Goal: Task Accomplishment & Management: Manage account settings

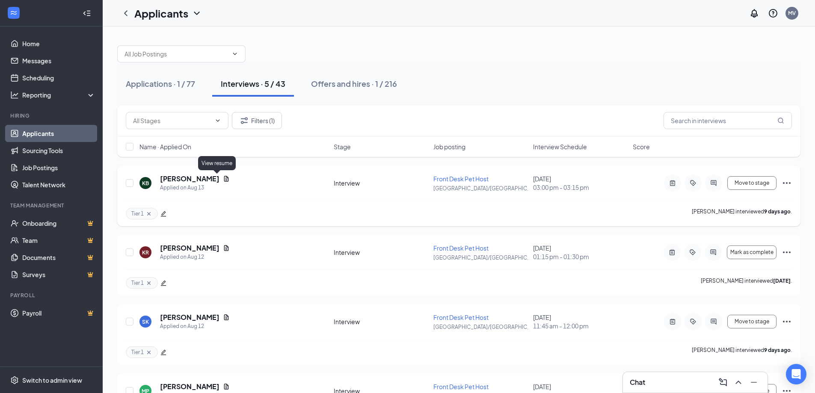
click at [224, 178] on icon "Document" at bounding box center [226, 179] width 5 height 6
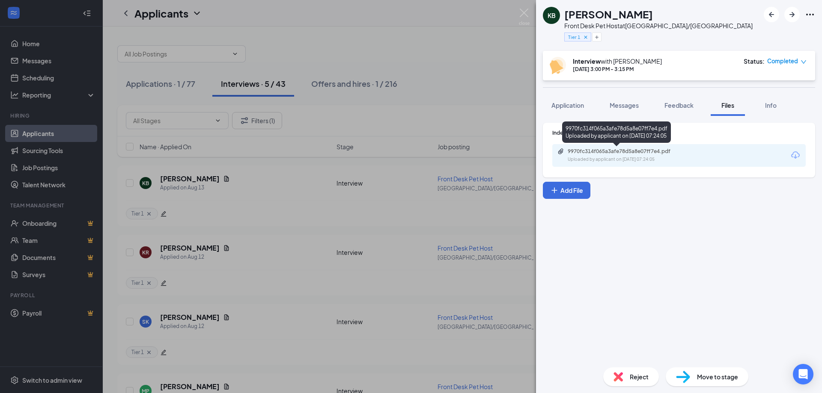
click at [640, 154] on div "9970fc314f065a3afe78d5a8e07ff7e4.pdf" at bounding box center [627, 151] width 120 height 7
click at [421, 104] on div "KB [PERSON_NAME] Front Desk Pet Host at [GEOGRAPHIC_DATA]/Cincinnati Tier 1 Int…" at bounding box center [411, 196] width 822 height 393
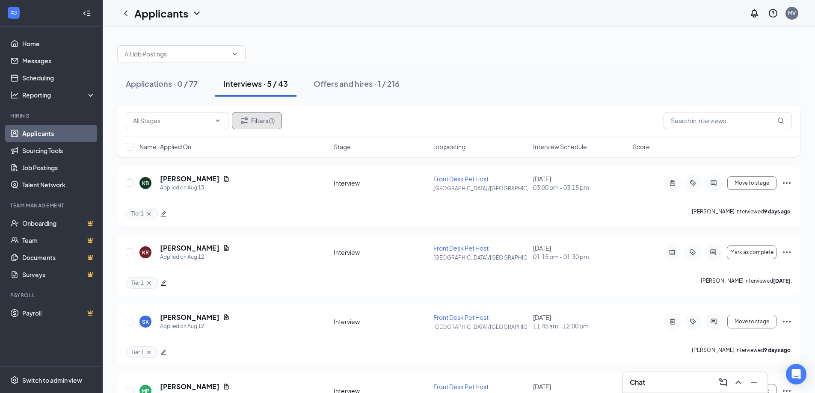
click at [259, 125] on button "Filters (1)" at bounding box center [257, 120] width 50 height 17
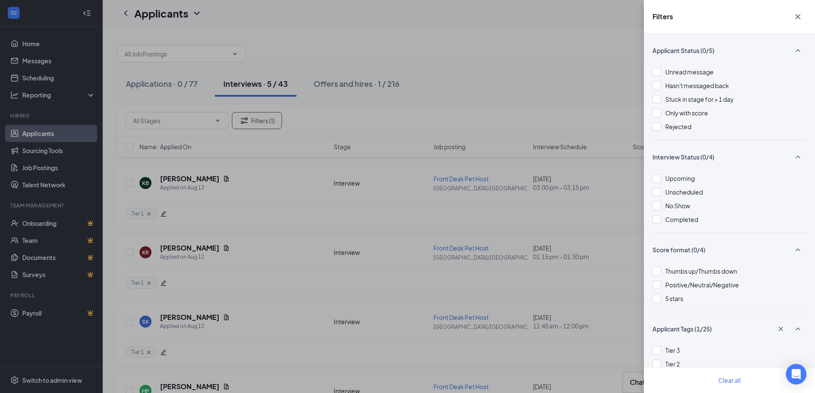
scroll to position [43, 0]
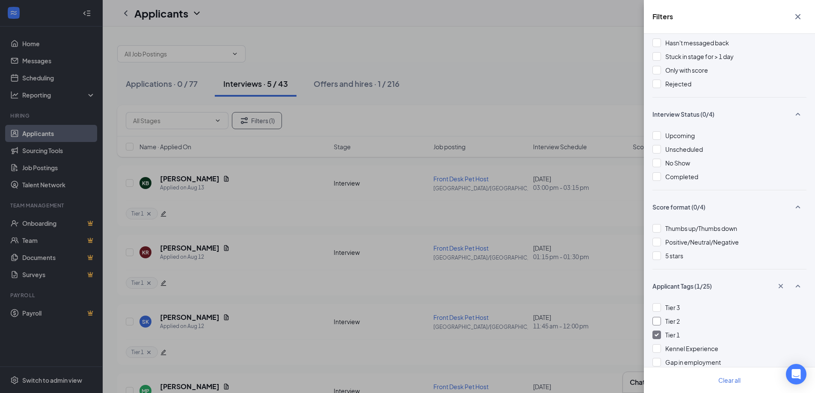
click at [666, 320] on span "Tier 2" at bounding box center [672, 321] width 15 height 8
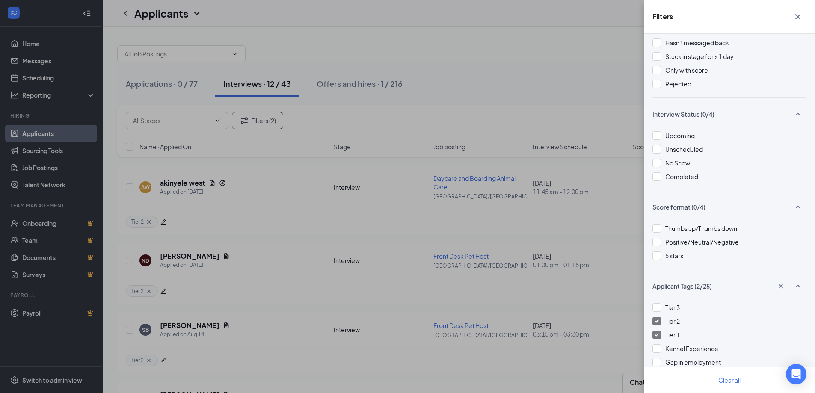
click at [401, 63] on div "Filters Applicant Status (0/5) Unread message Hasn't messaged back Stuck in sta…" at bounding box center [407, 196] width 815 height 393
click at [622, 45] on div "Filters Applicant Status (0/5) Unread message Hasn't messaged back Stuck in sta…" at bounding box center [407, 196] width 815 height 393
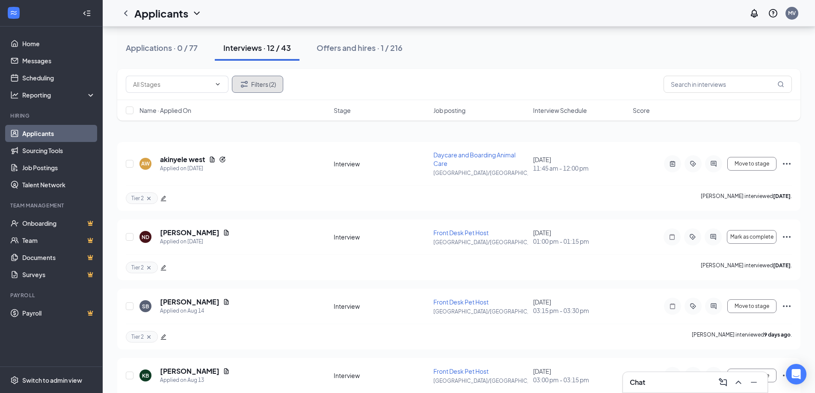
scroll to position [43, 0]
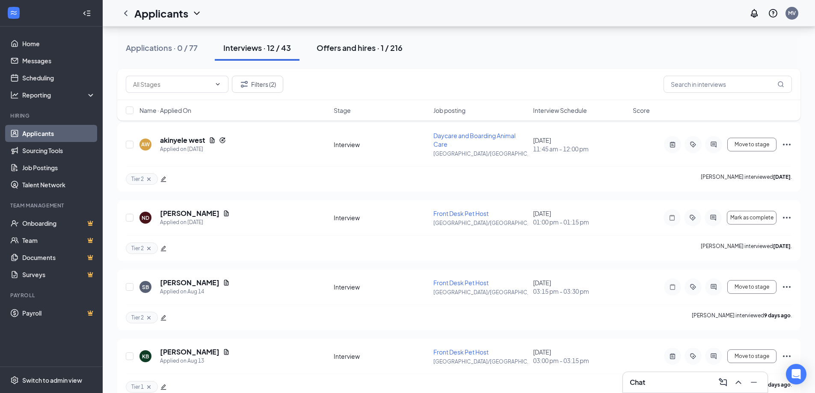
click at [374, 49] on div "Offers and hires · 1 / 216" at bounding box center [360, 47] width 86 height 11
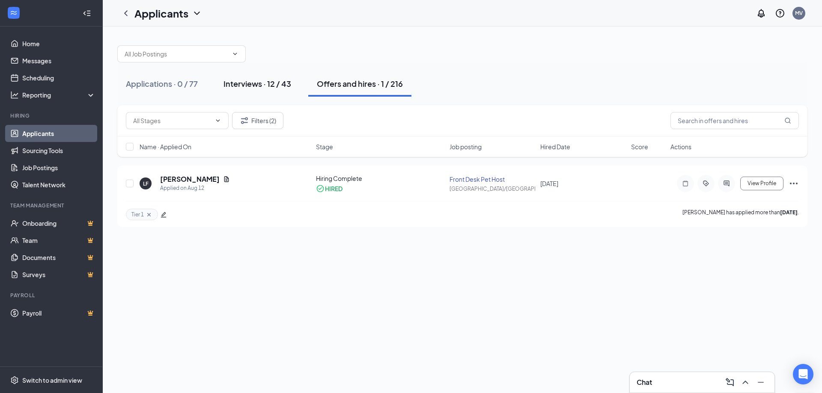
click at [267, 89] on div "Interviews · 12 / 43" at bounding box center [257, 83] width 68 height 11
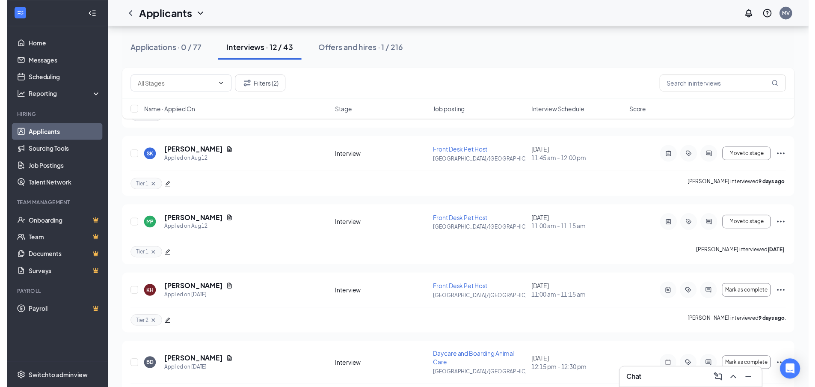
scroll to position [556, 0]
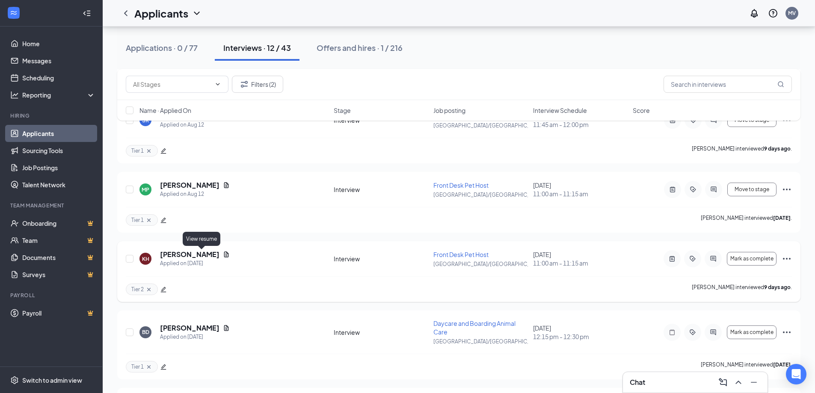
click at [224, 255] on icon "Document" at bounding box center [226, 255] width 5 height 6
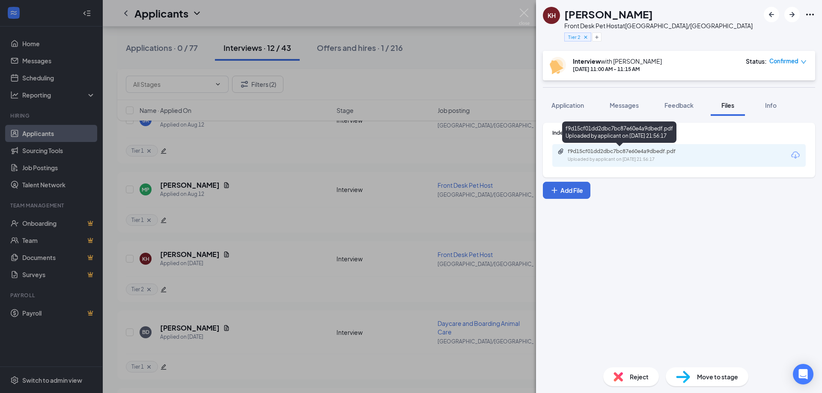
click at [602, 154] on div "f9d15cf01dd2dbc7bc87e60e4a9dbedf.pdf" at bounding box center [627, 151] width 120 height 7
click at [492, 83] on div "KH [PERSON_NAME] Front Desk Pet Host at [GEOGRAPHIC_DATA]/Cincinnati Tier 2 Int…" at bounding box center [411, 196] width 822 height 393
